Goal: Find specific page/section: Find specific page/section

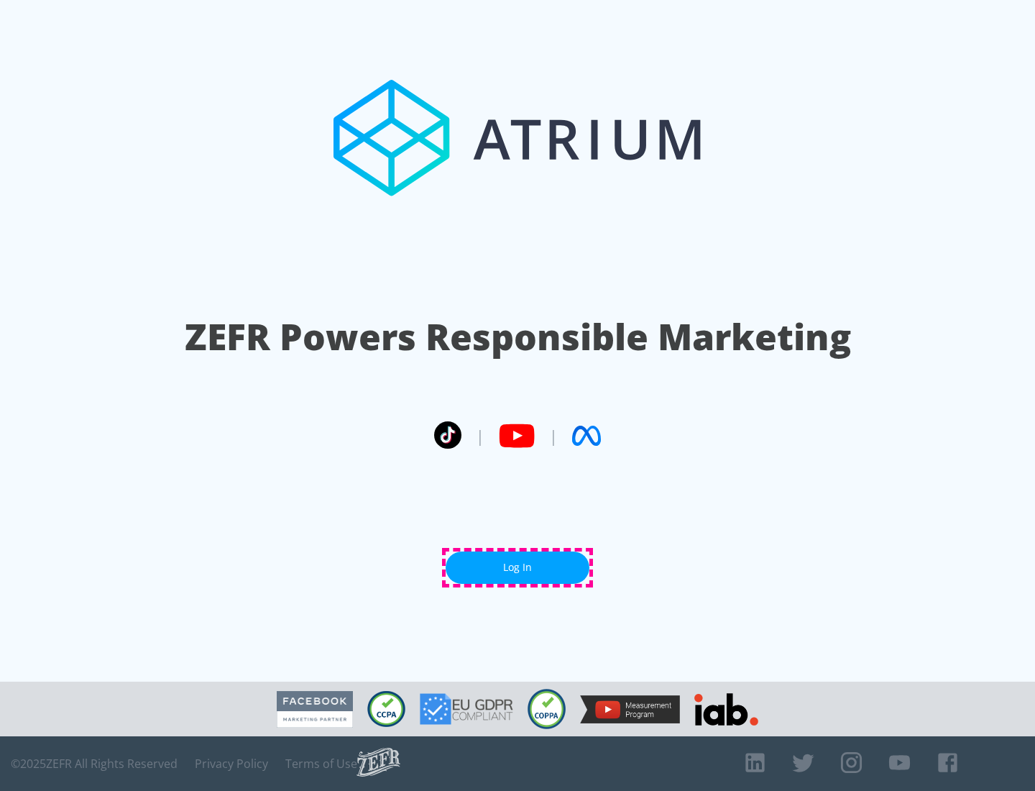
click at [518, 567] on link "Log In" at bounding box center [518, 567] width 144 height 32
